Goal: Transaction & Acquisition: Purchase product/service

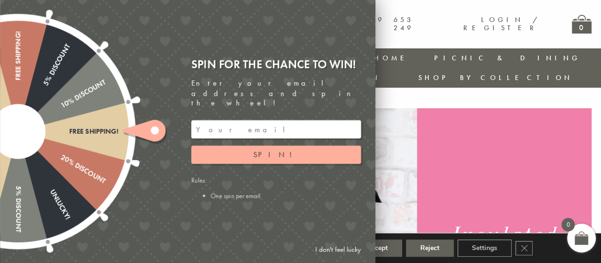
scroll to position [2, 0]
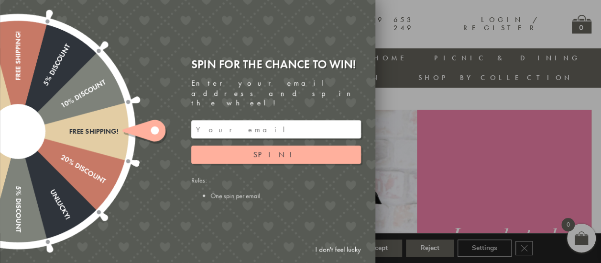
click at [418, 119] on div at bounding box center [300, 131] width 601 height 263
click at [329, 249] on link "I don't feel lucky" at bounding box center [337, 249] width 55 height 18
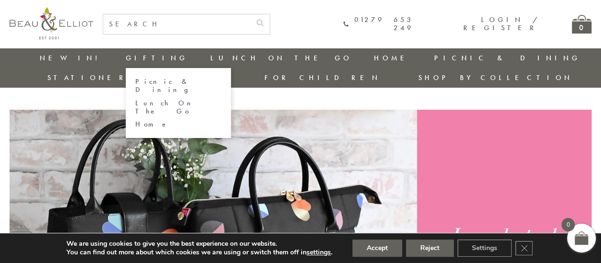
click at [126, 57] on link "Gifting" at bounding box center [157, 58] width 62 height 10
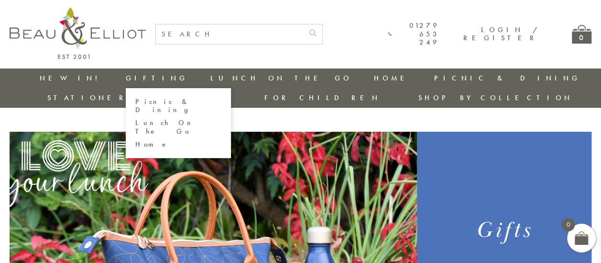
click at [135, 119] on link "Lunch On The Go" at bounding box center [178, 127] width 86 height 17
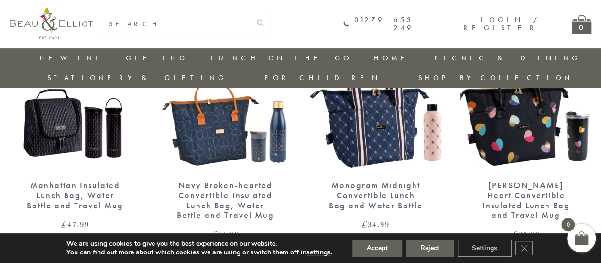
scroll to position [130, 0]
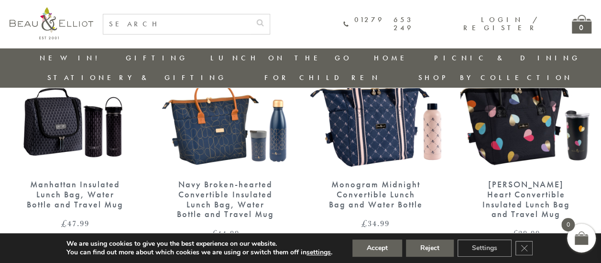
click at [78, 179] on div "Manhattan Insulated Lunch Bag, Water Bottle and Travel Mug" at bounding box center [75, 194] width 98 height 30
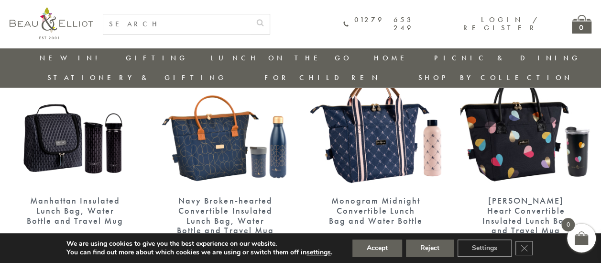
scroll to position [113, 0]
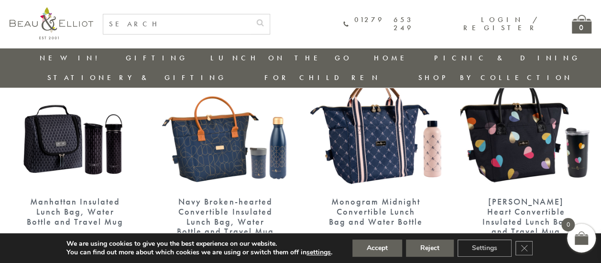
click at [244, 143] on img at bounding box center [225, 102] width 131 height 169
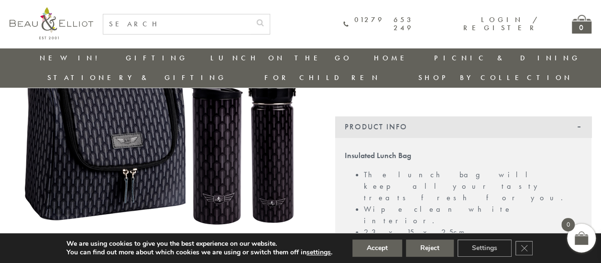
scroll to position [174, 0]
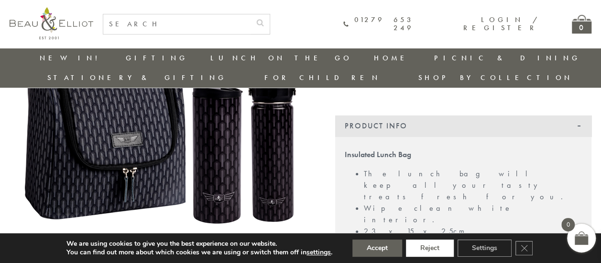
click at [414, 246] on button "Reject" at bounding box center [430, 247] width 48 height 17
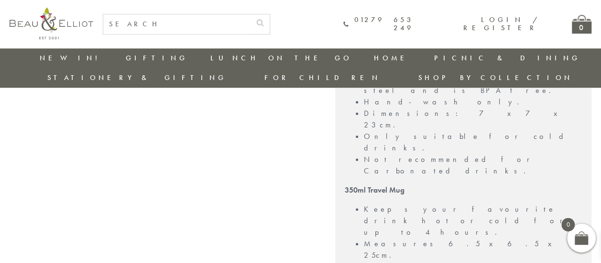
scroll to position [376, 0]
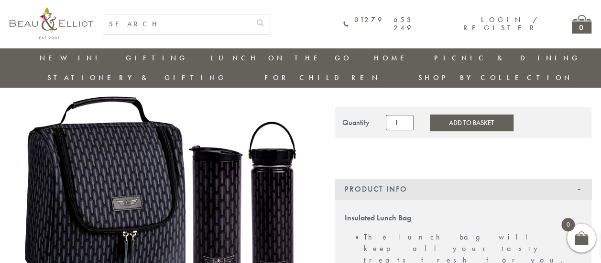
scroll to position [122, 0]
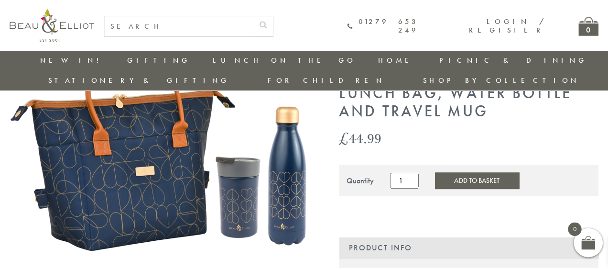
scroll to position [73, 0]
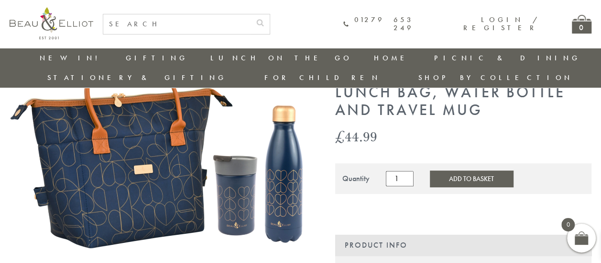
click at [442, 170] on button "Add to Basket" at bounding box center [471, 178] width 83 height 16
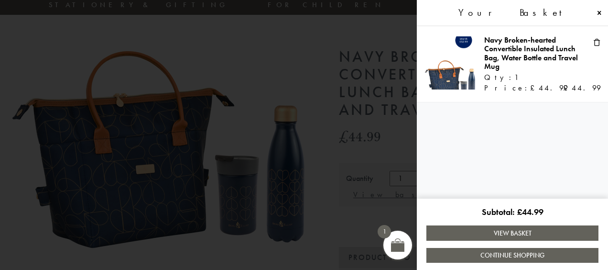
click at [488, 233] on link "View Basket" at bounding box center [513, 232] width 172 height 15
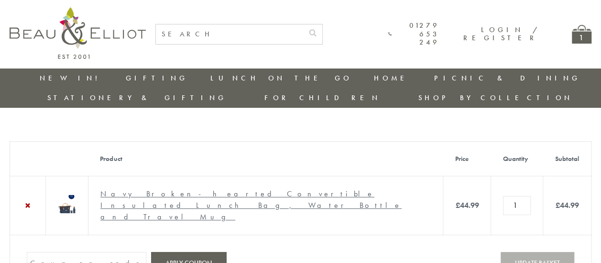
click at [76, 204] on img at bounding box center [67, 204] width 18 height 18
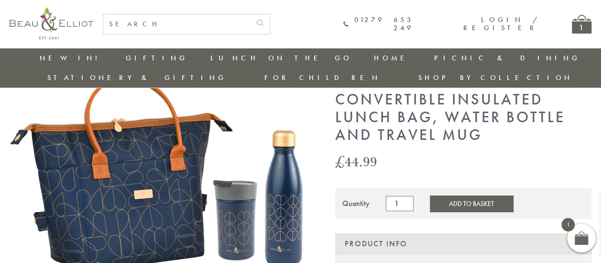
scroll to position [47, 0]
